Goal: Transaction & Acquisition: Purchase product/service

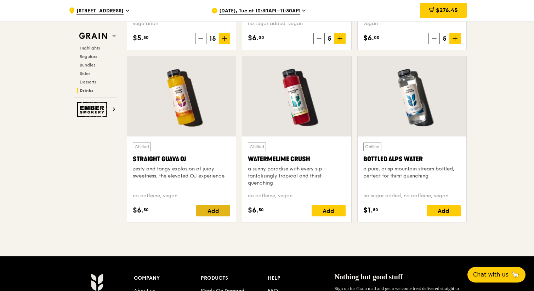
scroll to position [2783, 0]
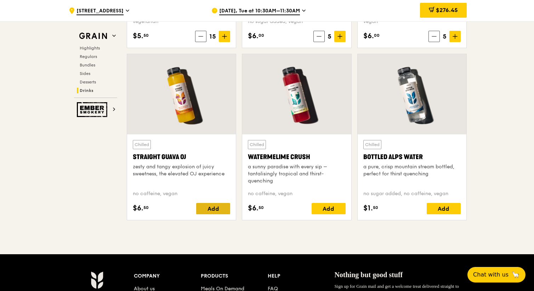
click at [217, 209] on div "Add" at bounding box center [213, 208] width 34 height 11
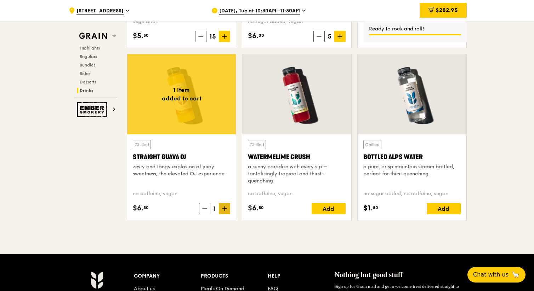
click at [225, 210] on icon at bounding box center [224, 208] width 5 height 5
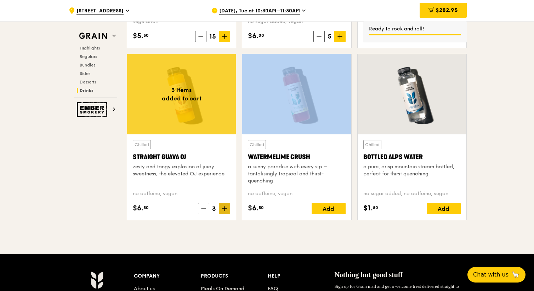
click at [225, 210] on icon at bounding box center [224, 208] width 5 height 5
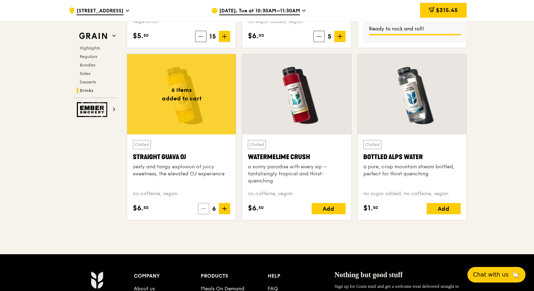
click at [205, 210] on icon at bounding box center [203, 208] width 5 height 5
click at [329, 214] on div "Add" at bounding box center [328, 208] width 34 height 11
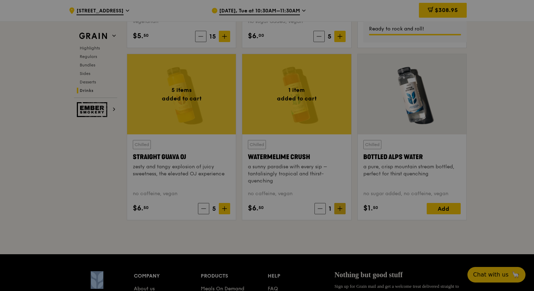
click at [342, 206] on div at bounding box center [267, 145] width 534 height 291
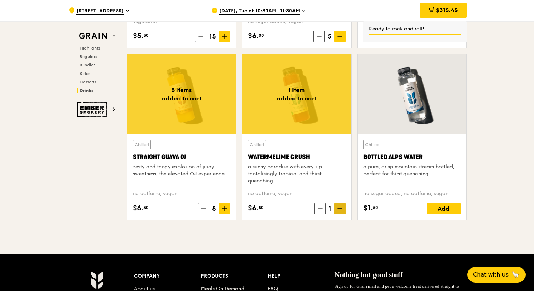
click at [340, 210] on icon at bounding box center [339, 208] width 5 height 5
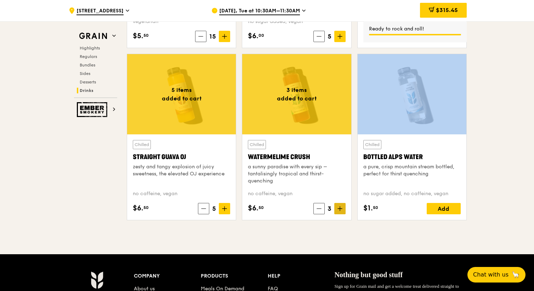
click at [340, 210] on icon at bounding box center [339, 208] width 5 height 5
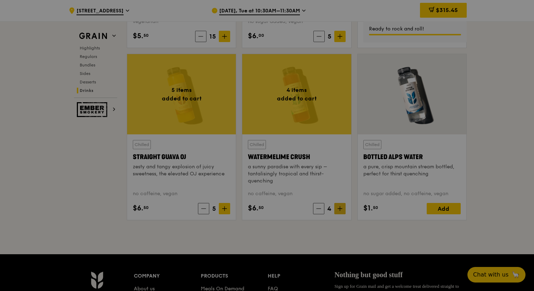
click at [340, 210] on div at bounding box center [267, 145] width 534 height 291
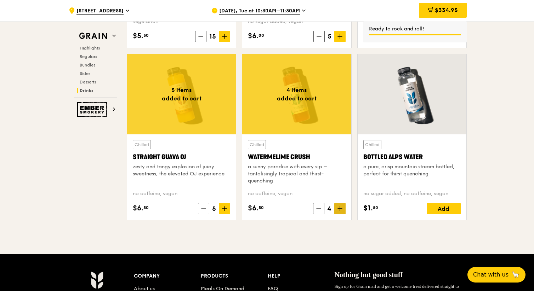
click at [340, 210] on icon at bounding box center [339, 208] width 5 height 5
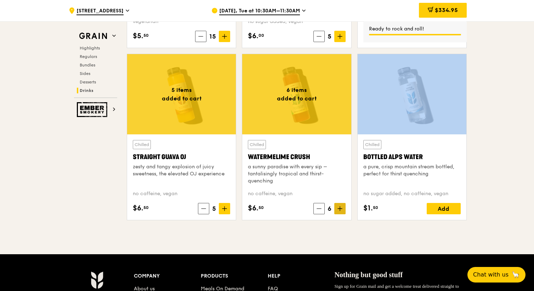
click at [340, 210] on icon at bounding box center [339, 208] width 5 height 5
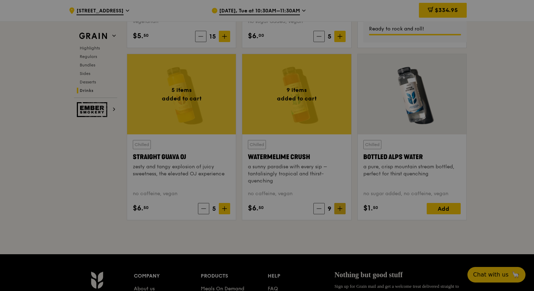
click at [340, 210] on div at bounding box center [267, 145] width 534 height 291
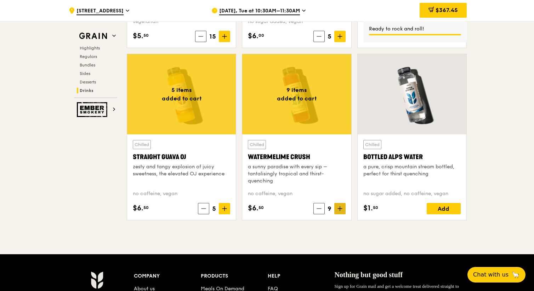
click at [338, 211] on icon at bounding box center [339, 208] width 5 height 5
click at [227, 210] on icon at bounding box center [224, 208] width 5 height 5
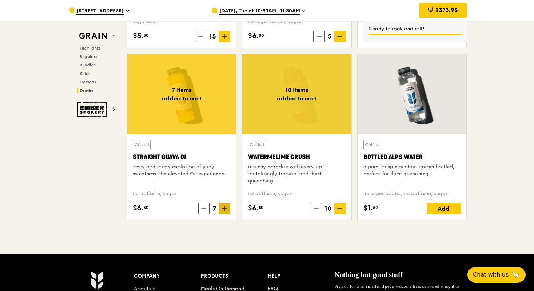
click at [227, 210] on icon at bounding box center [224, 208] width 5 height 5
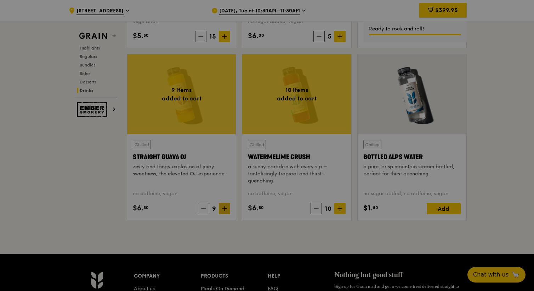
click at [227, 210] on div at bounding box center [267, 145] width 534 height 291
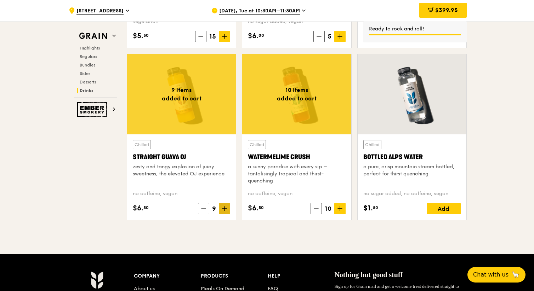
click at [223, 210] on icon at bounding box center [224, 208] width 5 height 5
click at [274, 225] on div "10 items added to cart Chilled Watermelime Crush a sunny paradise with every si…" at bounding box center [296, 140] width 115 height 172
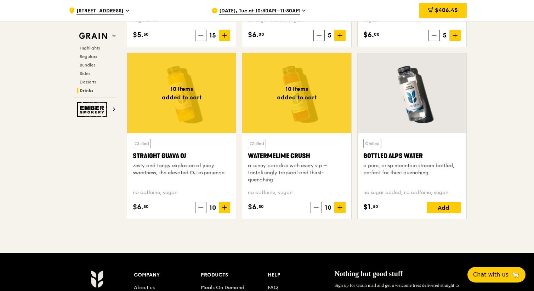
scroll to position [2785, 0]
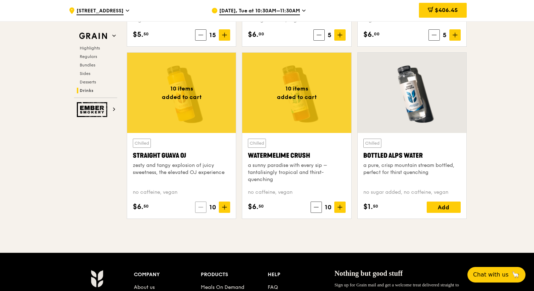
click at [199, 206] on icon at bounding box center [200, 207] width 5 height 5
click at [199, 206] on span at bounding box center [203, 207] width 11 height 11
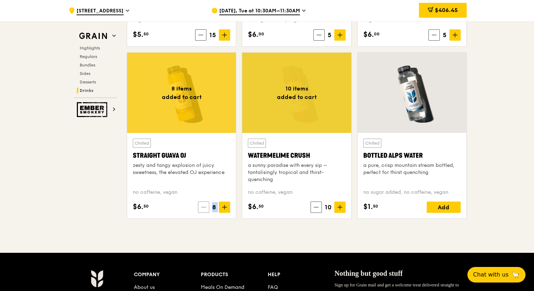
click at [199, 206] on span at bounding box center [203, 207] width 11 height 11
click at [212, 210] on span "4" at bounding box center [214, 207] width 10 height 10
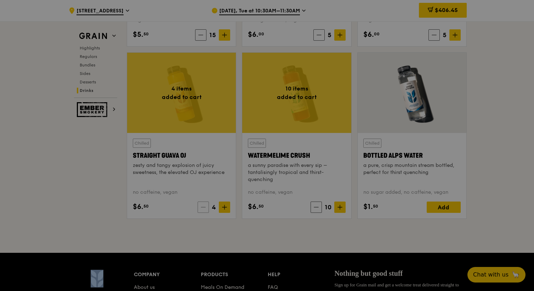
click at [207, 208] on div at bounding box center [267, 145] width 534 height 291
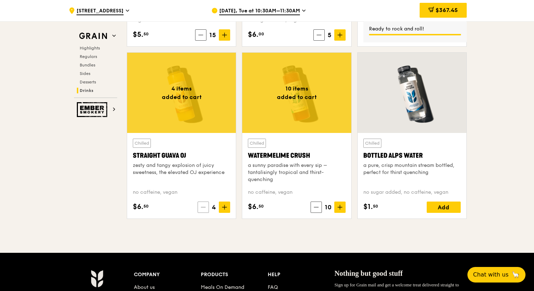
click at [202, 211] on span at bounding box center [202, 207] width 11 height 11
click at [202, 211] on span at bounding box center [203, 207] width 11 height 11
click at [203, 207] on icon at bounding box center [204, 207] width 5 height 5
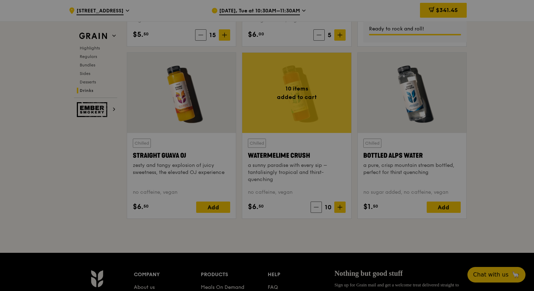
click at [314, 208] on div at bounding box center [267, 145] width 534 height 291
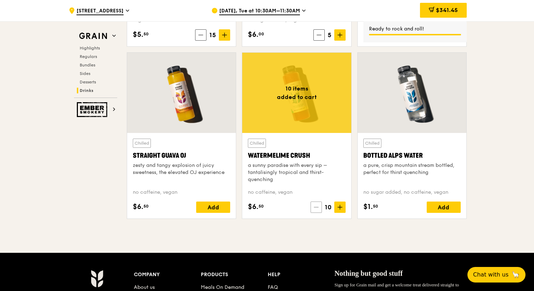
drag, startPoint x: 330, startPoint y: 210, endPoint x: 320, endPoint y: 207, distance: 10.1
click at [320, 207] on div "10" at bounding box center [327, 207] width 35 height 11
click at [320, 219] on div "Chilled Watermelime Crush a sunny paradise with every sip – tantalisingly tropi…" at bounding box center [296, 176] width 109 height 86
click at [318, 208] on span at bounding box center [315, 207] width 11 height 11
click at [318, 208] on icon at bounding box center [316, 207] width 5 height 5
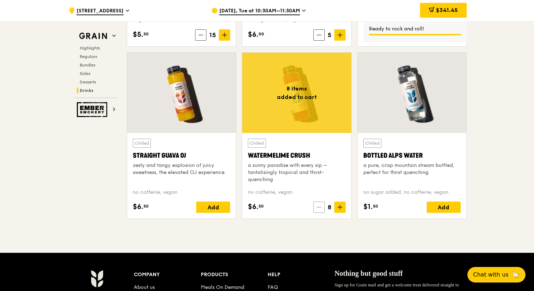
click at [318, 208] on icon at bounding box center [318, 207] width 5 height 5
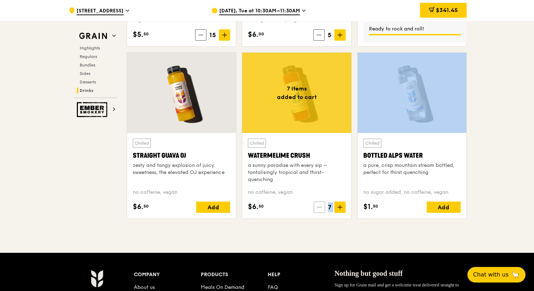
click at [318, 208] on icon at bounding box center [319, 207] width 5 height 5
click at [318, 208] on icon at bounding box center [318, 207] width 5 height 5
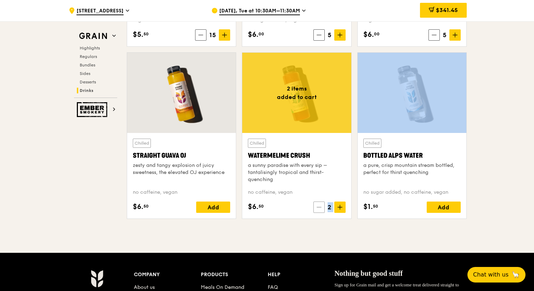
click at [318, 208] on icon at bounding box center [318, 207] width 5 height 5
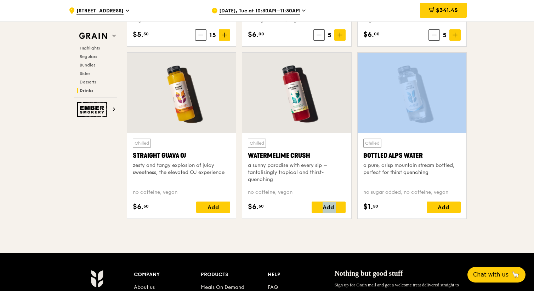
click at [318, 208] on div "Add" at bounding box center [328, 207] width 34 height 11
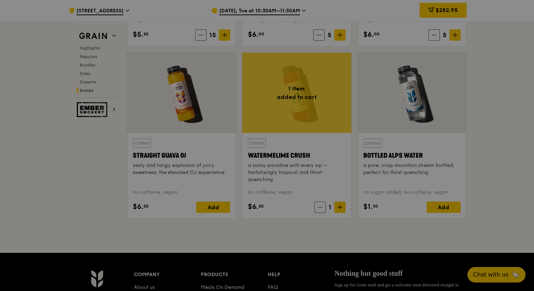
click at [317, 208] on div at bounding box center [267, 145] width 534 height 291
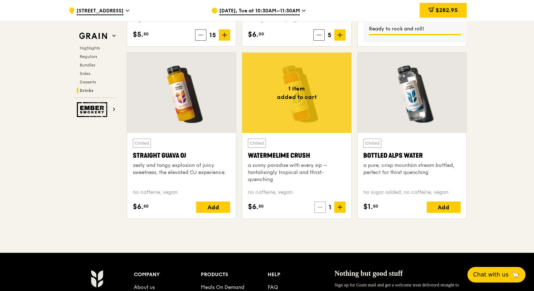
click at [319, 209] on icon at bounding box center [319, 207] width 5 height 5
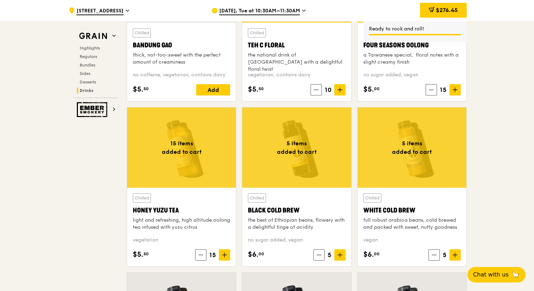
scroll to position [2560, 0]
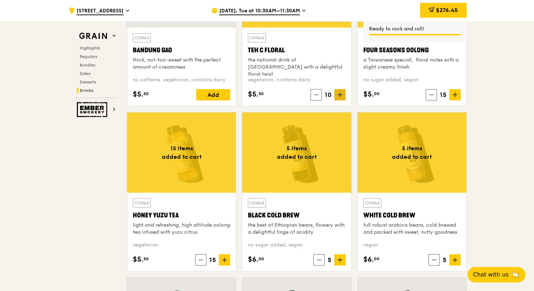
click at [342, 95] on span at bounding box center [339, 94] width 11 height 11
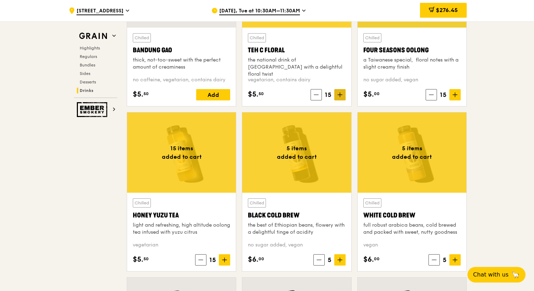
click at [342, 95] on span at bounding box center [339, 94] width 11 height 11
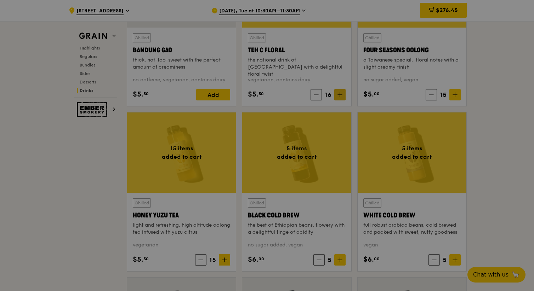
click at [342, 95] on div at bounding box center [267, 145] width 534 height 291
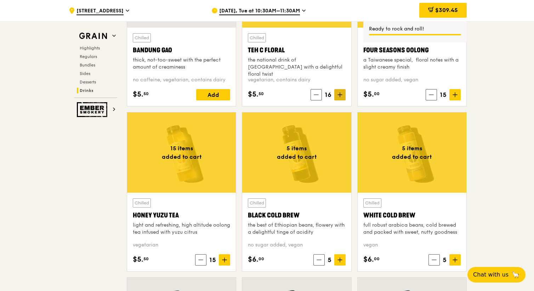
click at [342, 93] on icon at bounding box center [339, 94] width 5 height 5
click at [340, 99] on span at bounding box center [339, 94] width 11 height 11
click at [455, 94] on icon at bounding box center [455, 95] width 0 height 4
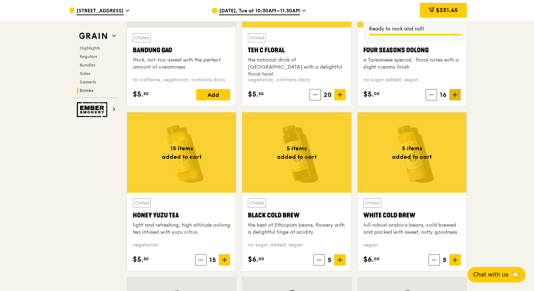
click at [455, 94] on icon at bounding box center [455, 95] width 0 height 4
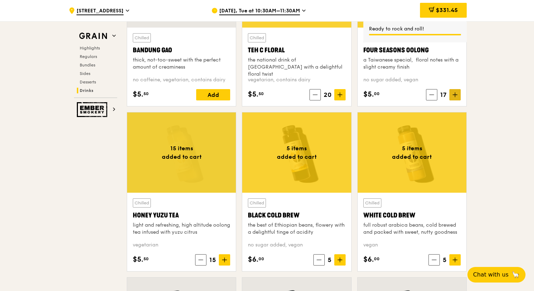
click at [455, 94] on icon at bounding box center [455, 95] width 0 height 4
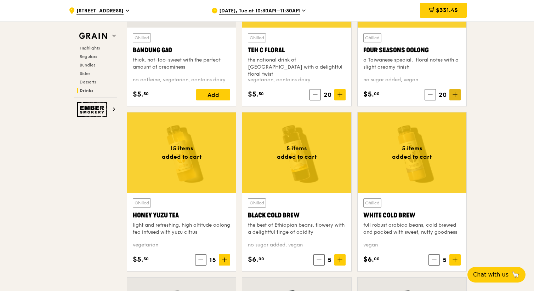
click at [455, 94] on icon at bounding box center [455, 95] width 0 height 4
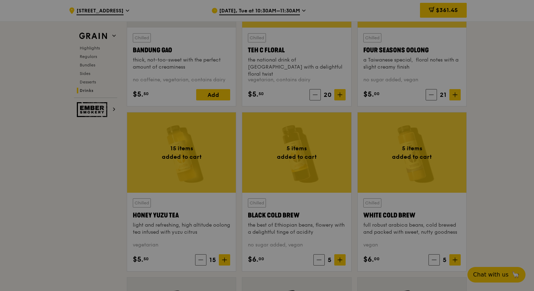
click at [430, 94] on div at bounding box center [267, 145] width 534 height 291
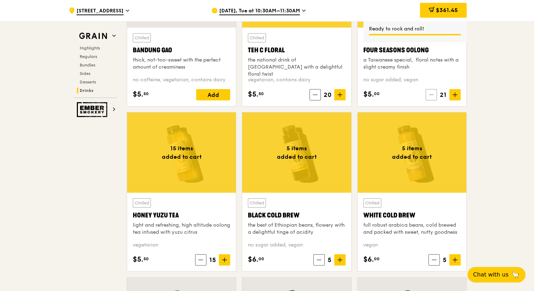
click at [431, 96] on icon at bounding box center [431, 94] width 5 height 5
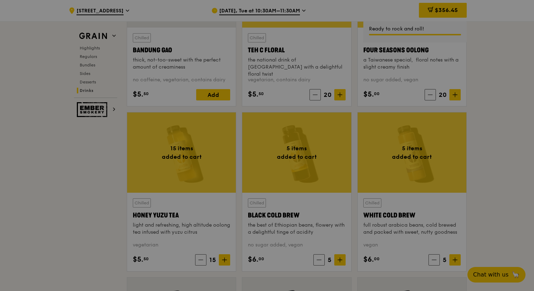
click at [223, 259] on div at bounding box center [267, 145] width 534 height 291
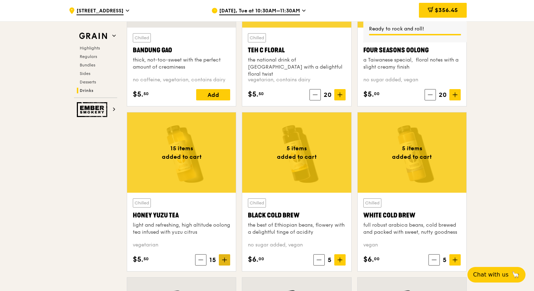
click at [224, 262] on icon at bounding box center [224, 260] width 0 height 4
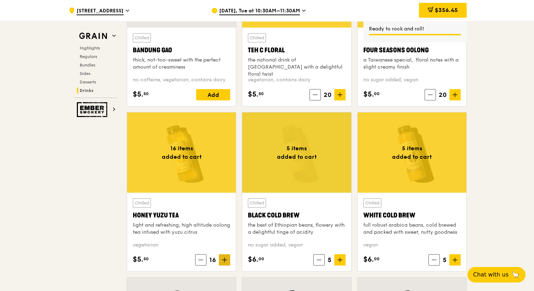
click at [224, 262] on icon at bounding box center [224, 260] width 0 height 4
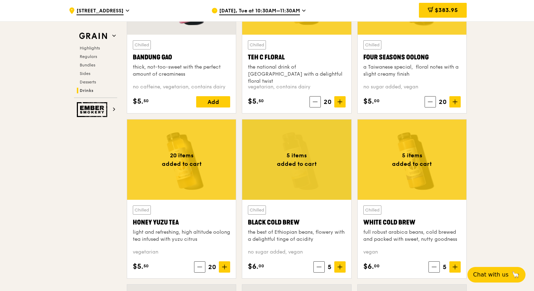
scroll to position [2556, 0]
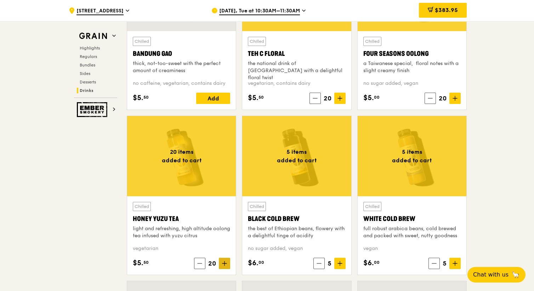
click at [224, 265] on icon at bounding box center [224, 263] width 5 height 5
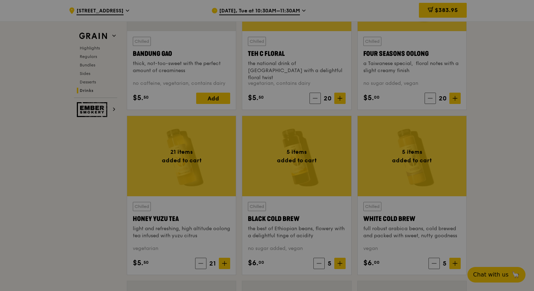
click at [336, 96] on div at bounding box center [267, 145] width 534 height 291
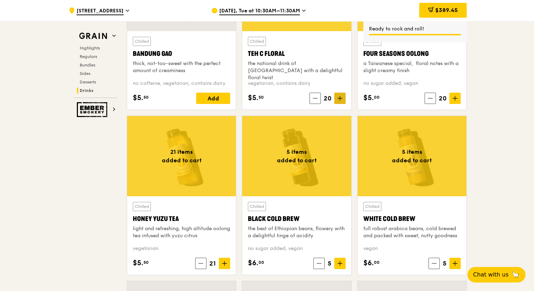
click at [340, 100] on icon at bounding box center [339, 98] width 5 height 5
click at [314, 98] on icon at bounding box center [316, 98] width 4 height 0
click at [200, 265] on icon at bounding box center [200, 263] width 5 height 5
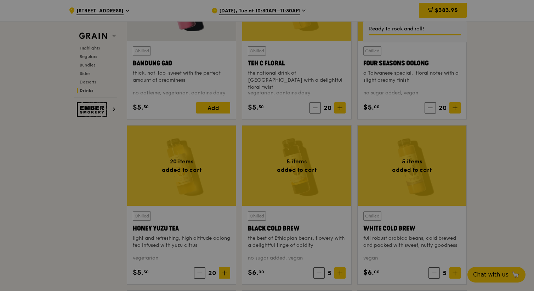
scroll to position [2546, 0]
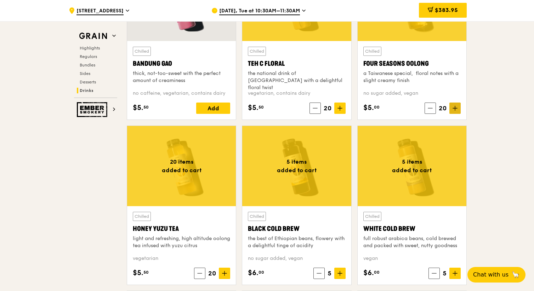
click at [456, 111] on span at bounding box center [454, 108] width 11 height 11
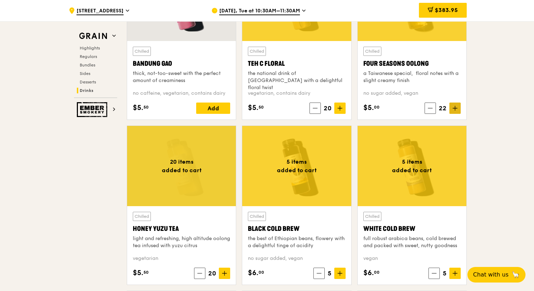
click at [456, 111] on span at bounding box center [454, 108] width 11 height 11
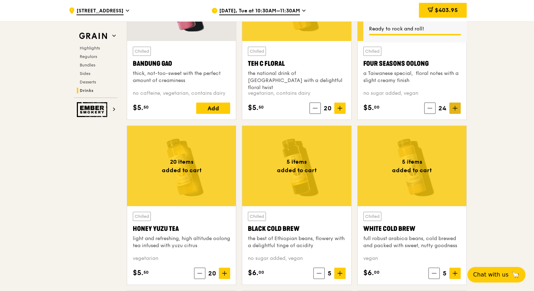
click at [458, 110] on span at bounding box center [454, 108] width 11 height 11
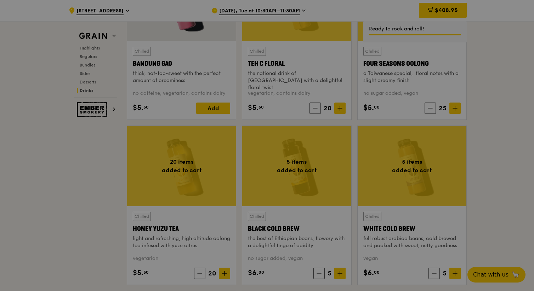
click at [223, 273] on div at bounding box center [267, 145] width 534 height 291
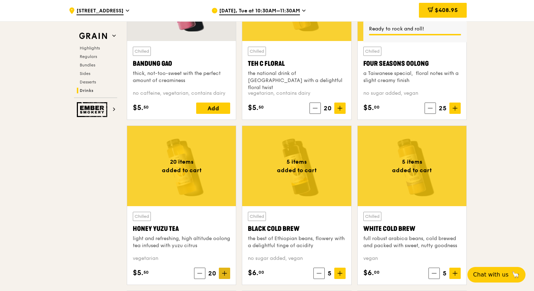
click at [226, 277] on span at bounding box center [224, 273] width 11 height 11
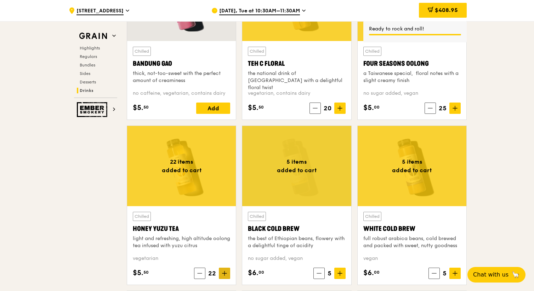
click at [226, 277] on span at bounding box center [224, 273] width 11 height 11
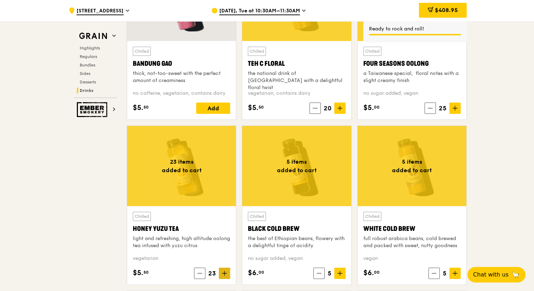
click at [224, 275] on icon at bounding box center [224, 273] width 0 height 4
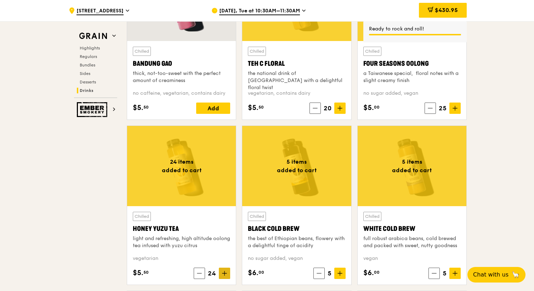
click at [222, 276] on icon at bounding box center [224, 273] width 5 height 5
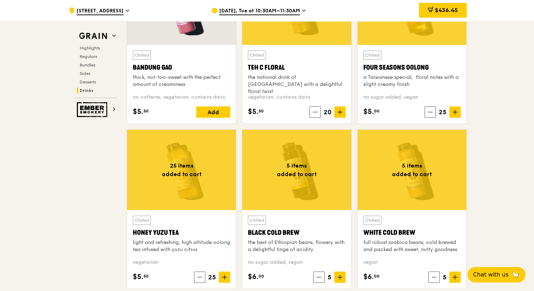
scroll to position [2546, 0]
